Goal: Information Seeking & Learning: Find specific fact

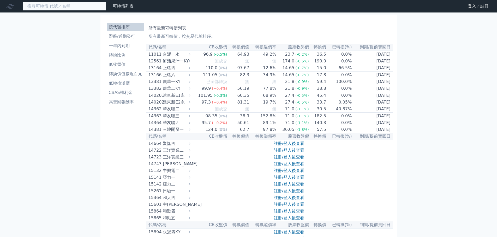
click at [76, 7] on input at bounding box center [64, 6] width 83 height 9
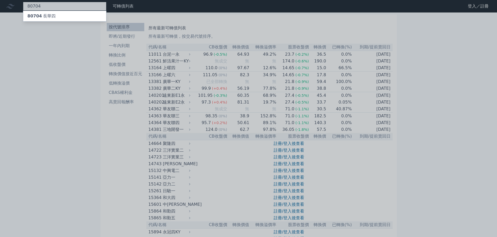
type input "80704"
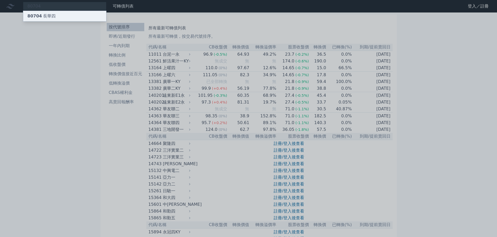
click at [73, 13] on div "80704 長[PERSON_NAME]" at bounding box center [64, 16] width 83 height 10
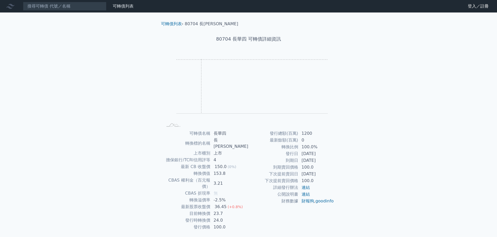
click at [201, 59] on rect "Chart" at bounding box center [251, 86] width 151 height 55
click at [66, 7] on input at bounding box center [64, 6] width 83 height 9
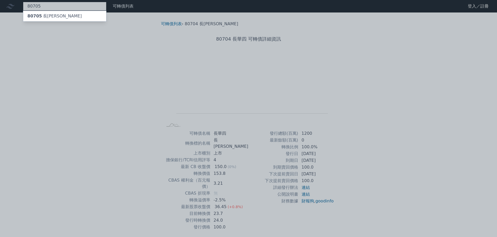
type input "80705"
click at [73, 15] on div "80705 長[PERSON_NAME]" at bounding box center [64, 16] width 83 height 10
